Goal: Information Seeking & Learning: Learn about a topic

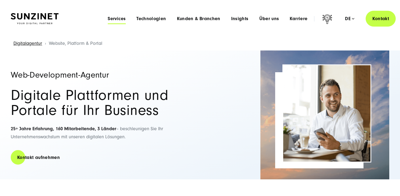
click at [119, 20] on span "Services" at bounding box center [117, 18] width 18 height 5
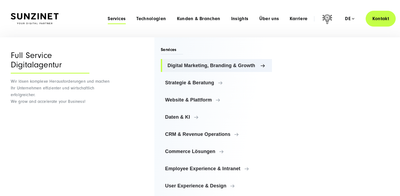
click at [196, 65] on span "Digital Marketing, Branding & Growth" at bounding box center [218, 65] width 100 height 5
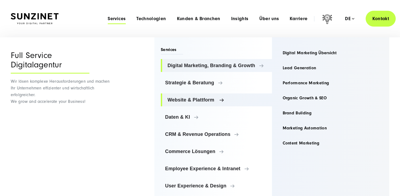
click at [196, 100] on span "Website & Plattform" at bounding box center [218, 99] width 100 height 5
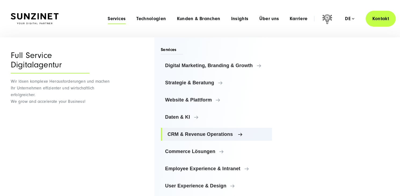
click at [224, 135] on span "CRM & Revenue Operations" at bounding box center [218, 134] width 100 height 5
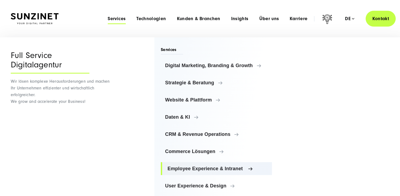
click at [230, 168] on span "Employee Experience & Intranet" at bounding box center [218, 168] width 100 height 5
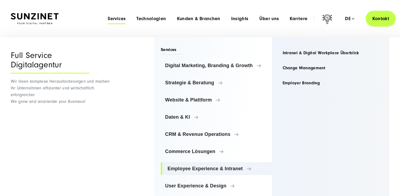
click at [131, 134] on div "Menu Full Service Digitalagentur Wir lösen komplexe Herausforderungen und mache…" at bounding box center [200, 119] width 400 height 165
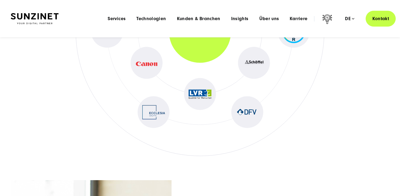
scroll to position [2614, 0]
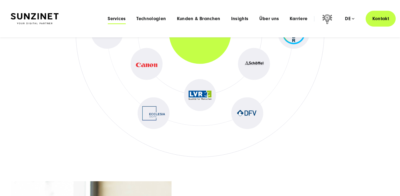
click at [118, 19] on span "Services" at bounding box center [117, 18] width 18 height 5
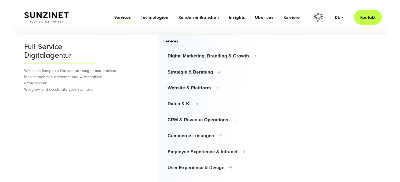
scroll to position [0, 0]
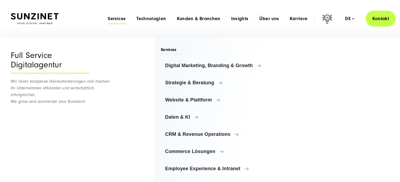
click at [122, 19] on span "Services" at bounding box center [117, 18] width 18 height 5
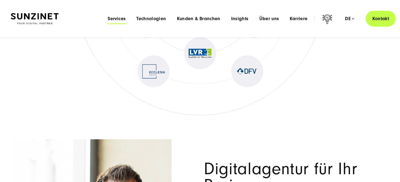
click at [121, 17] on span "Services" at bounding box center [117, 18] width 18 height 5
